Goal: Task Accomplishment & Management: Manage account settings

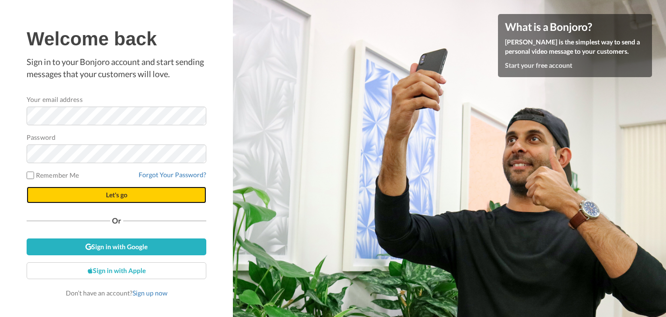
click at [127, 192] on span "Let's go" at bounding box center [116, 194] width 21 height 8
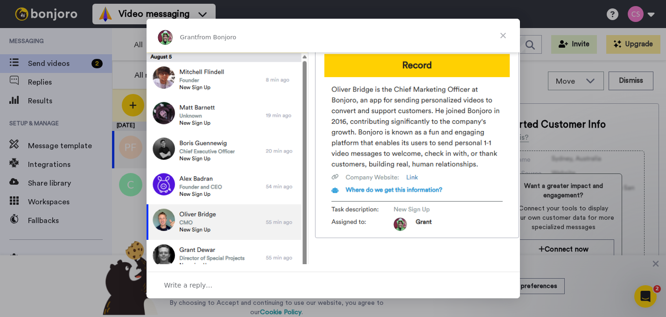
scroll to position [410, 0]
click at [507, 39] on span "Close" at bounding box center [503, 36] width 34 height 34
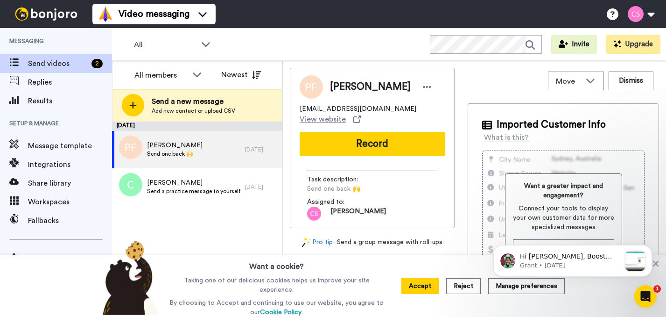
scroll to position [0, 0]
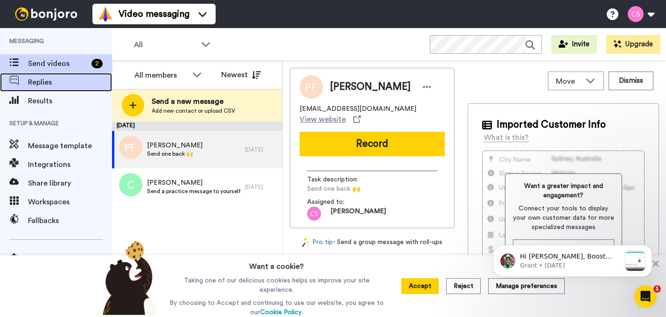
click at [35, 85] on span "Replies" at bounding box center [70, 82] width 84 height 11
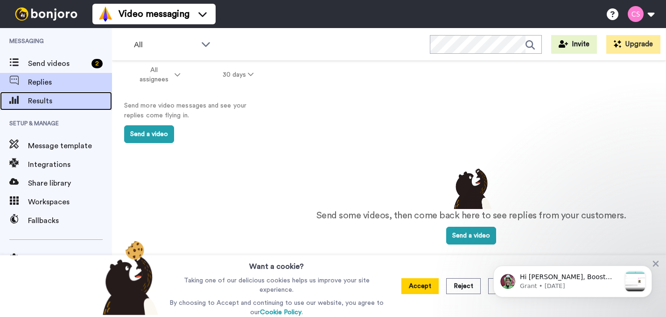
click at [88, 103] on span "Results" at bounding box center [70, 100] width 84 height 11
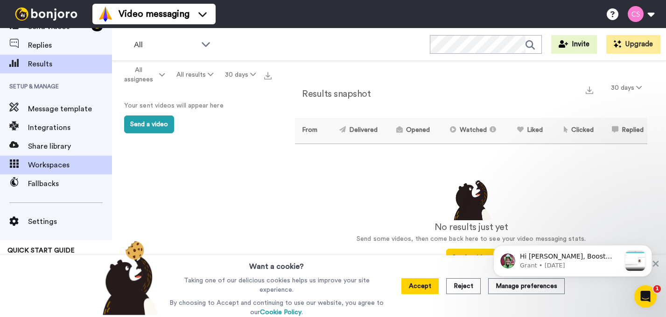
scroll to position [38, 0]
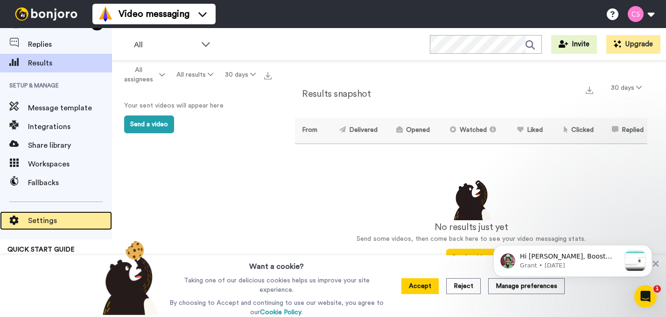
click at [61, 225] on span "Settings" at bounding box center [70, 220] width 84 height 11
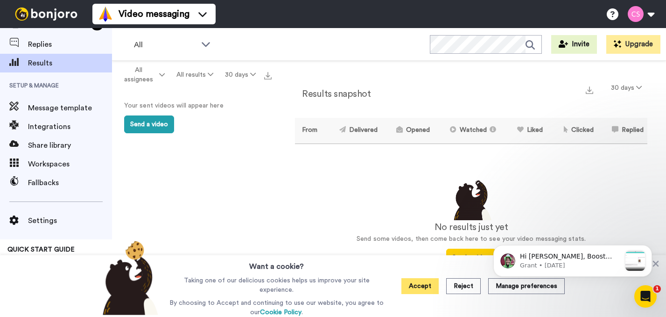
click at [427, 291] on button "Accept" at bounding box center [420, 286] width 37 height 16
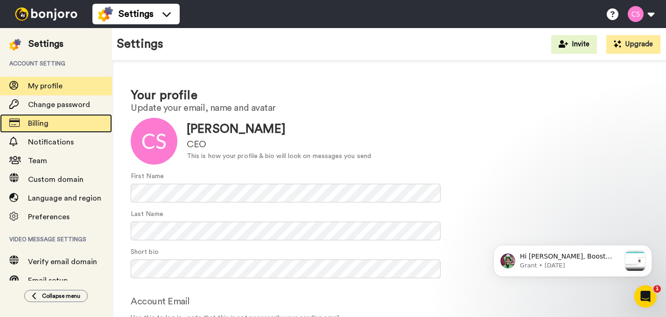
click at [86, 120] on span "Billing" at bounding box center [70, 123] width 84 height 11
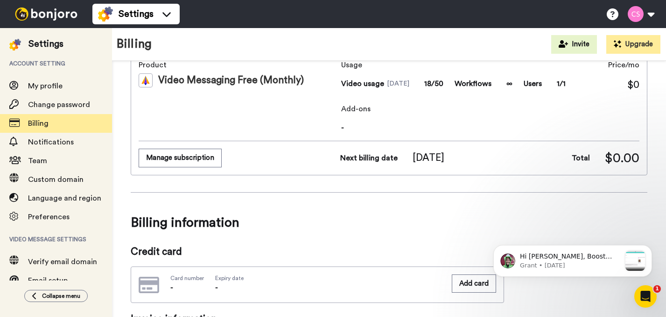
scroll to position [63, 0]
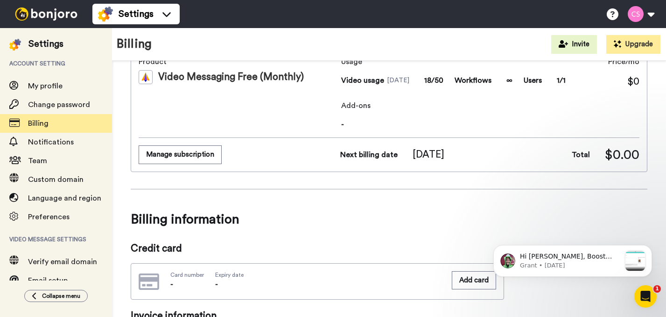
click at [437, 80] on span "18/50" at bounding box center [433, 80] width 19 height 11
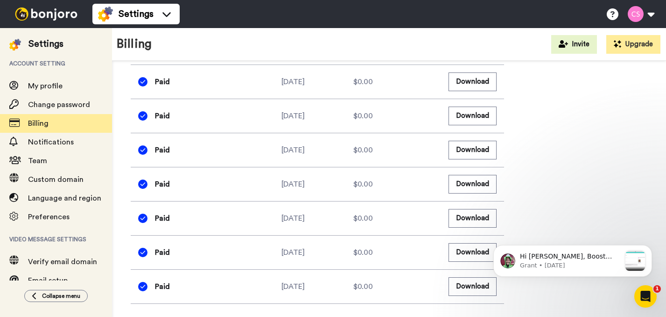
scroll to position [0, 0]
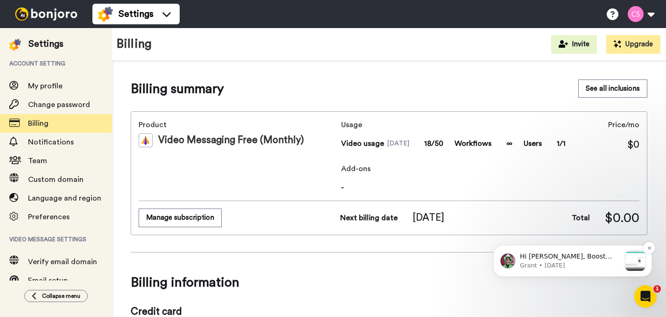
click at [533, 258] on p "Hi corrine, Boost your view rates with automatic re-sends of unviewed messages!…" at bounding box center [570, 256] width 101 height 9
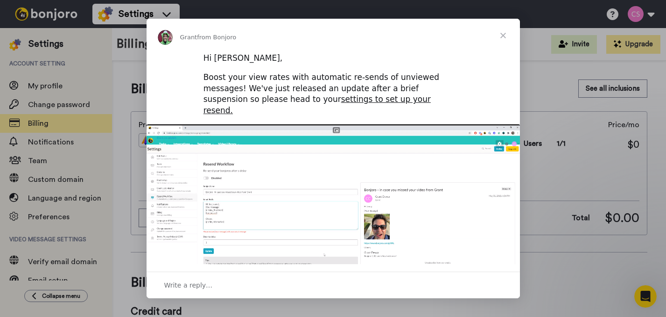
click at [296, 180] on img "Intercom messenger" at bounding box center [333, 226] width 373 height 205
click at [504, 36] on span "Close" at bounding box center [503, 36] width 34 height 34
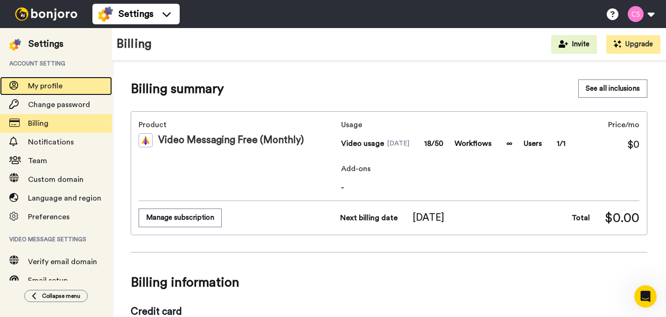
click at [36, 82] on span "My profile" at bounding box center [45, 85] width 35 height 7
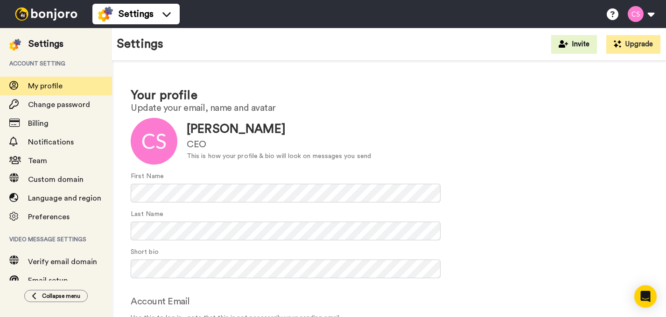
scroll to position [92, 0]
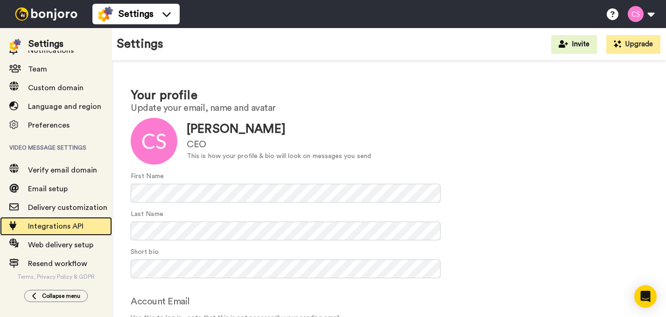
click at [55, 225] on span "Integrations API" at bounding box center [56, 225] width 56 height 7
